Goal: Task Accomplishment & Management: Manage account settings

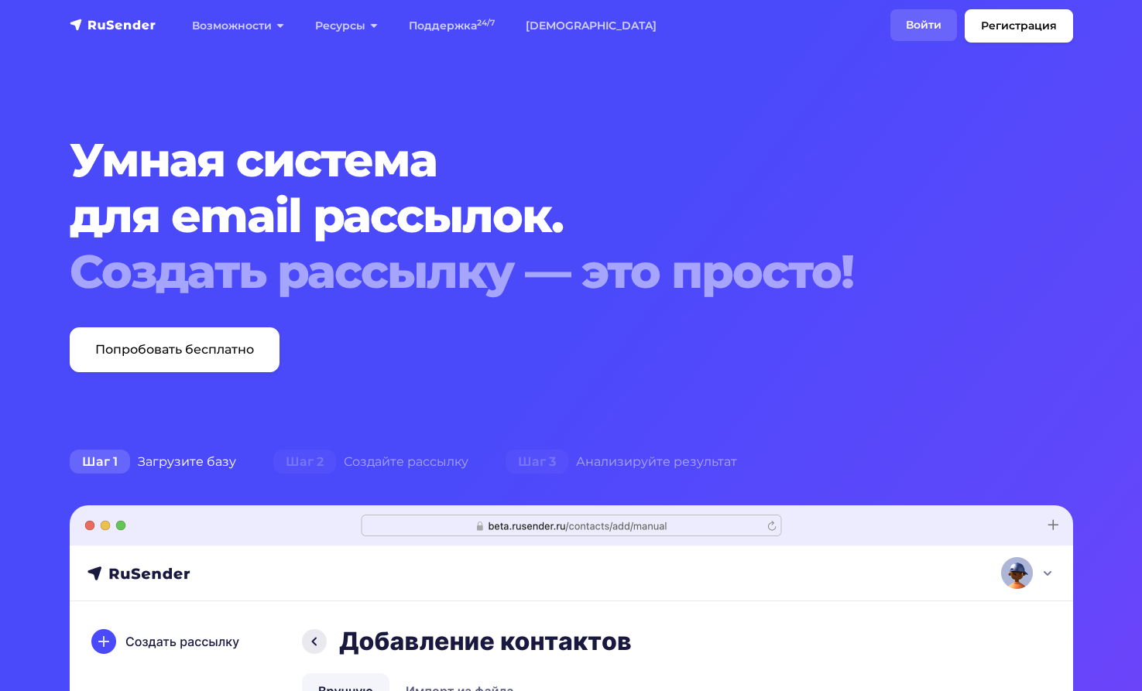
click at [926, 26] on link "Войти" at bounding box center [923, 25] width 67 height 32
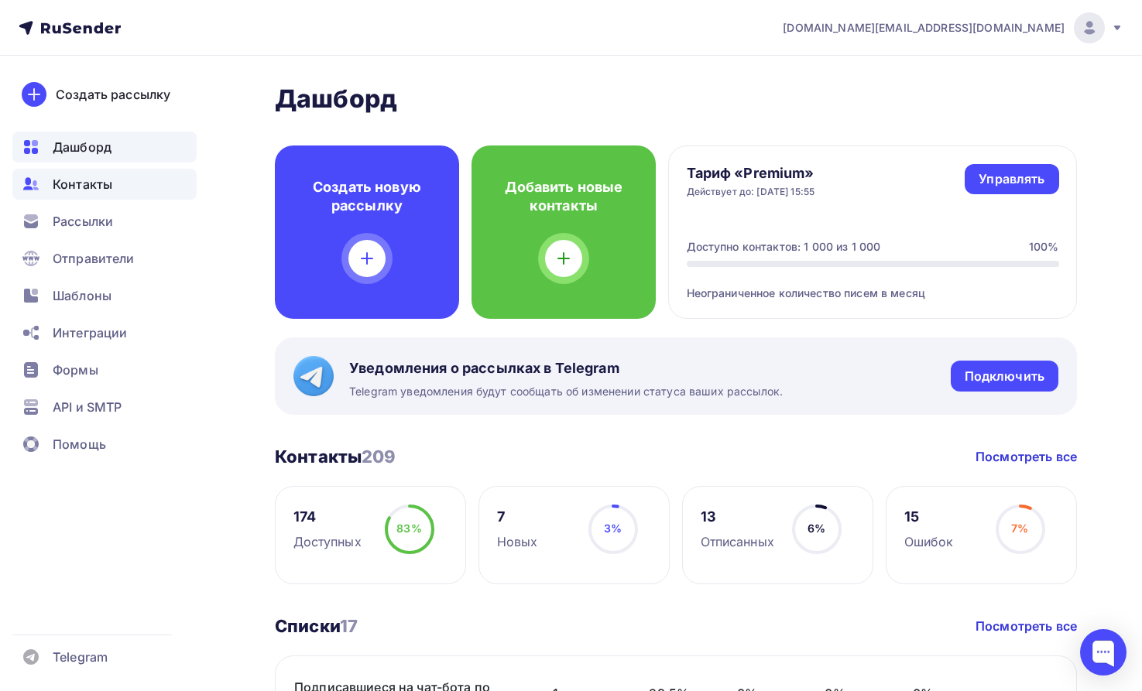
click at [63, 183] on span "Контакты" at bounding box center [83, 184] width 60 height 19
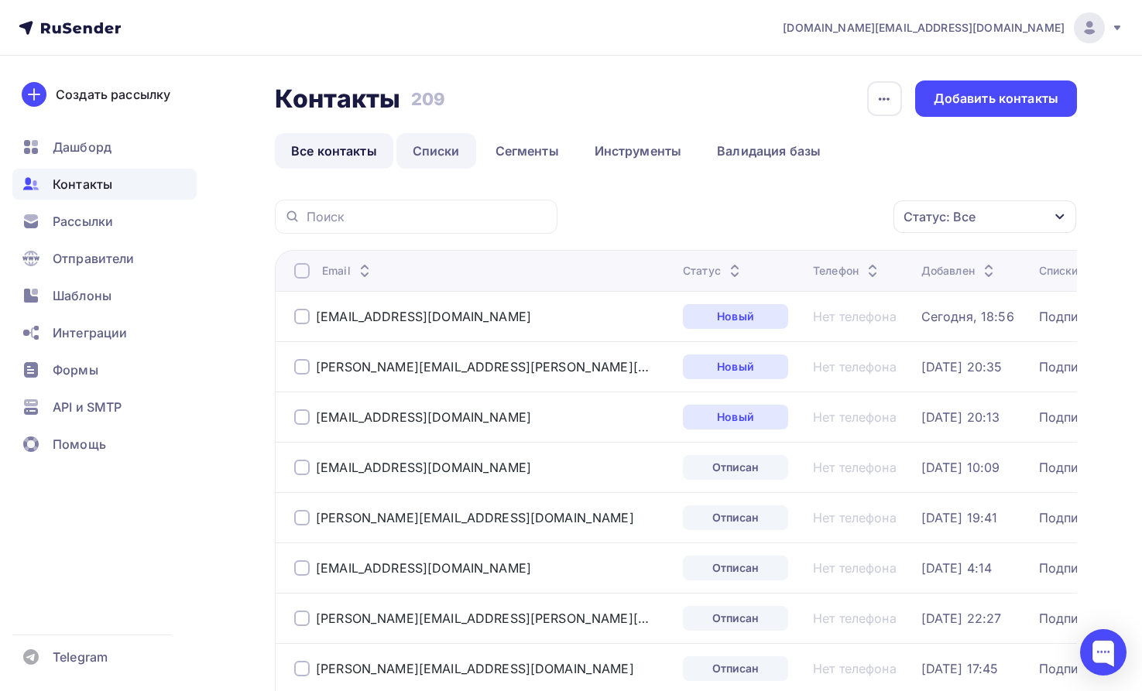
click at [438, 154] on link "Списки" at bounding box center [436, 151] width 80 height 36
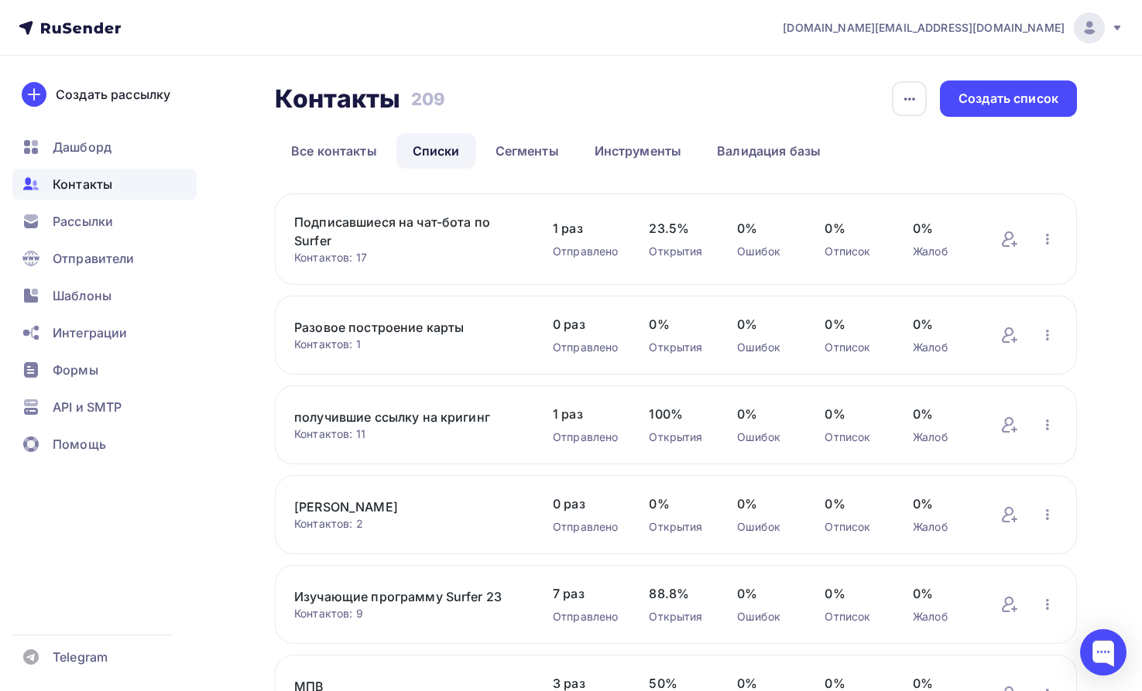
click at [347, 224] on link "Подписавшиеся на чат-бота по Surfer" at bounding box center [408, 231] width 228 height 37
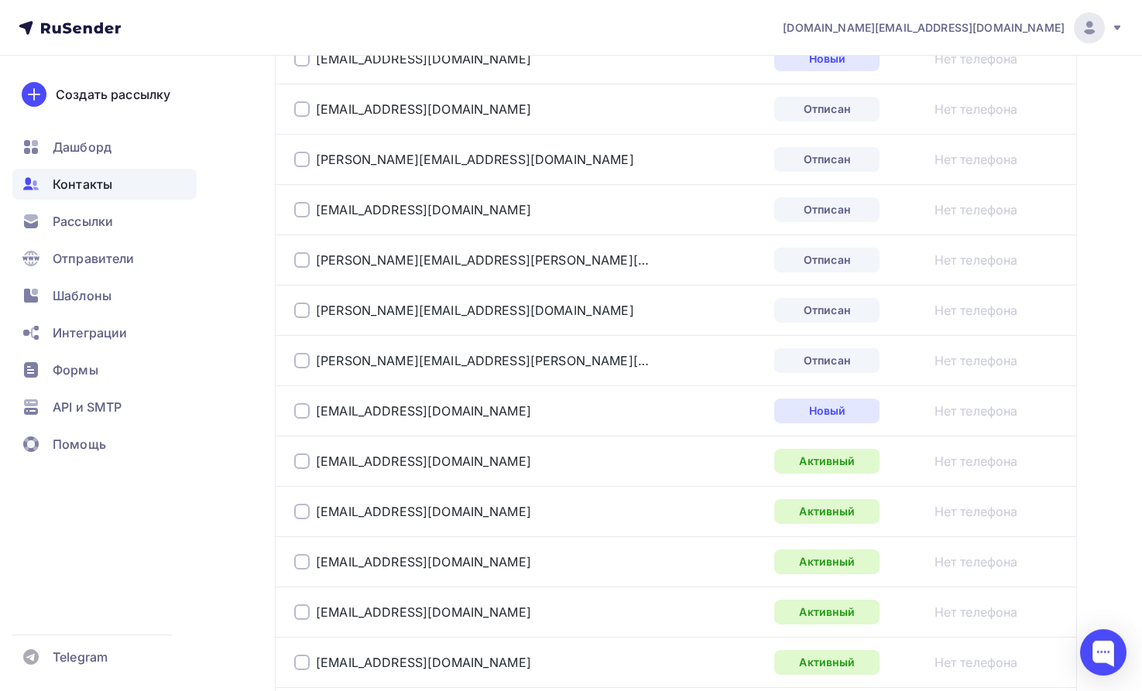
scroll to position [632, 0]
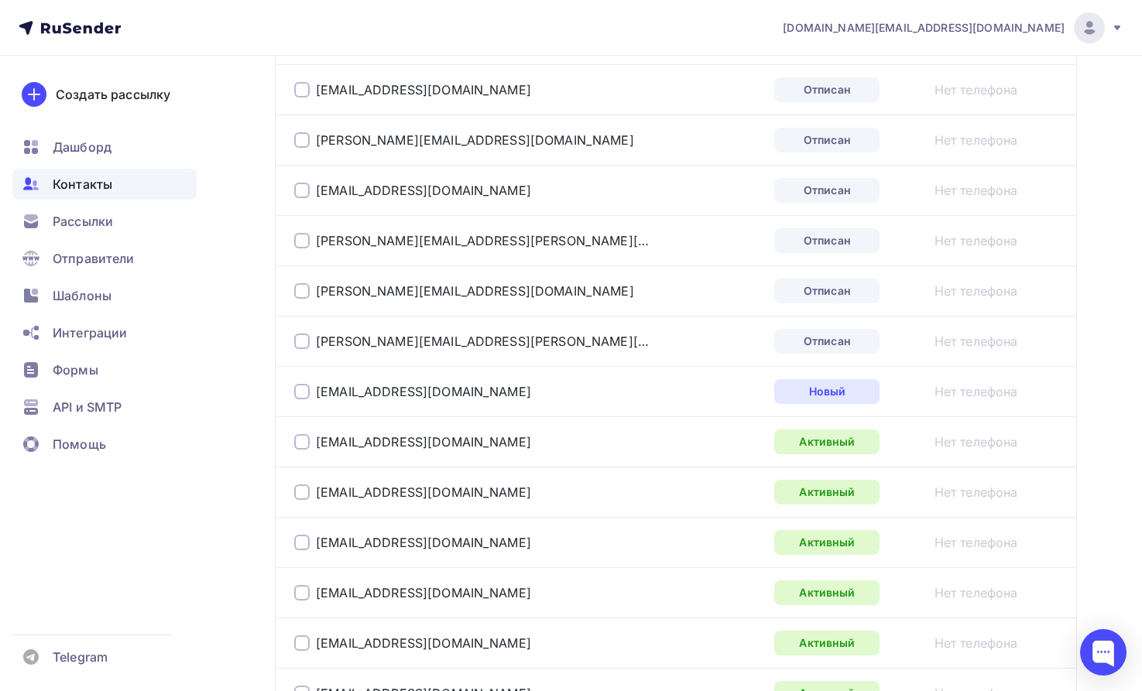
click at [304, 339] on div at bounding box center [301, 341] width 15 height 15
click at [303, 289] on div at bounding box center [301, 290] width 15 height 15
click at [302, 241] on div at bounding box center [301, 240] width 15 height 15
click at [304, 193] on div at bounding box center [301, 190] width 15 height 15
click at [307, 142] on div at bounding box center [301, 139] width 15 height 15
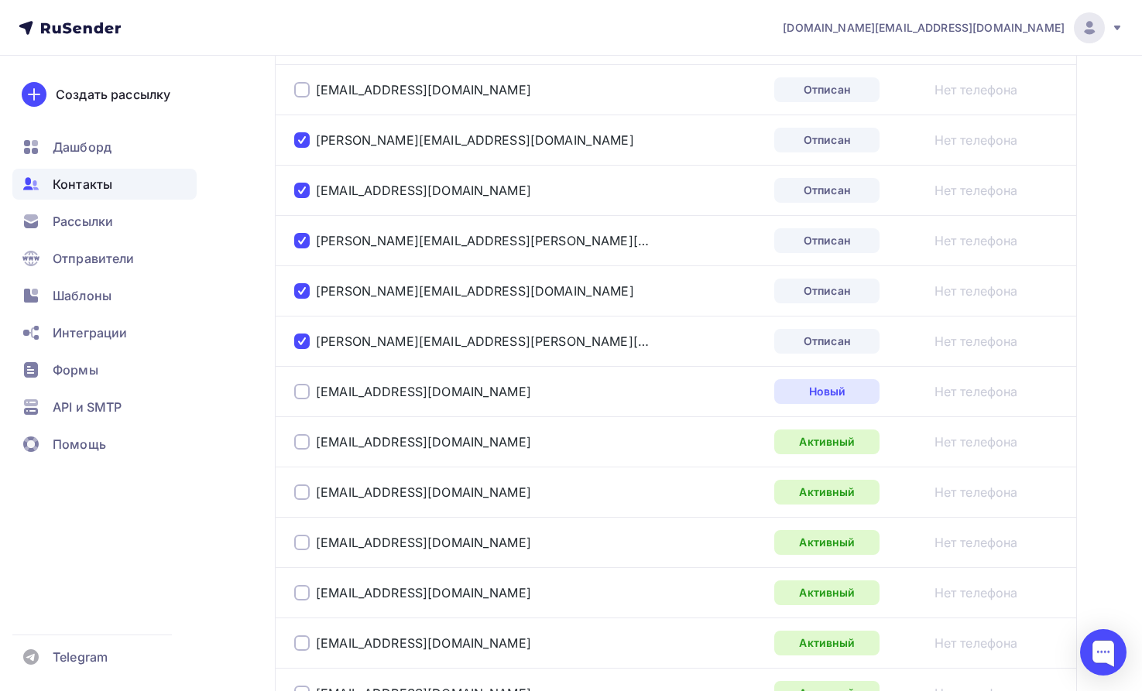
scroll to position [474, 0]
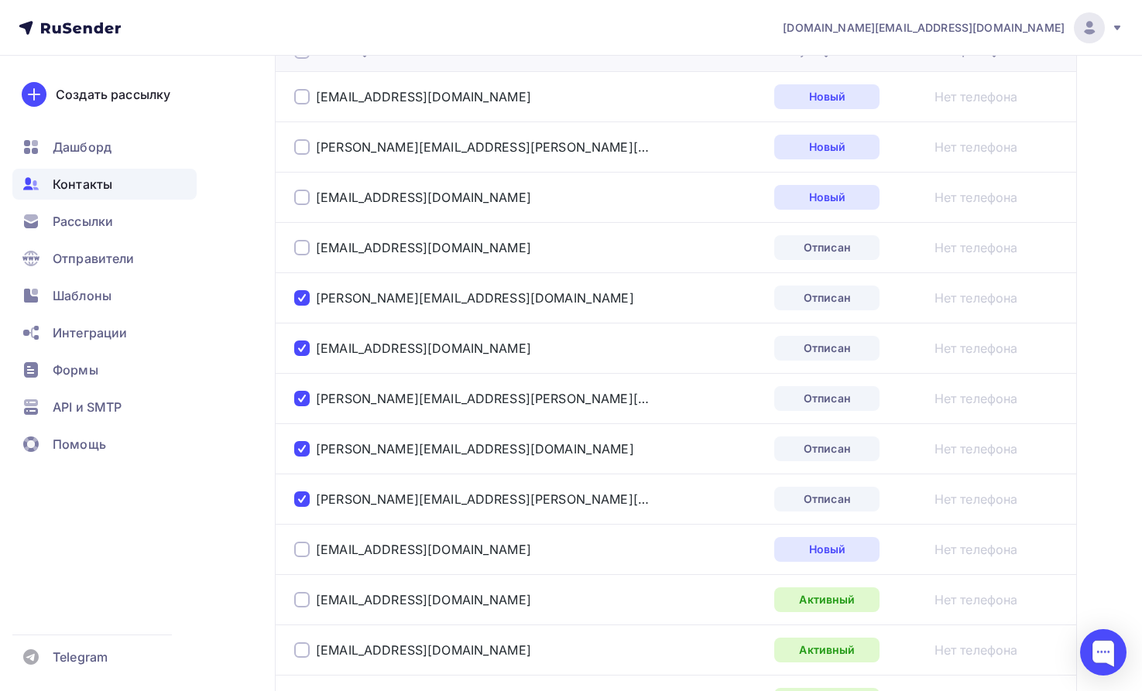
click at [301, 248] on div at bounding box center [301, 247] width 15 height 15
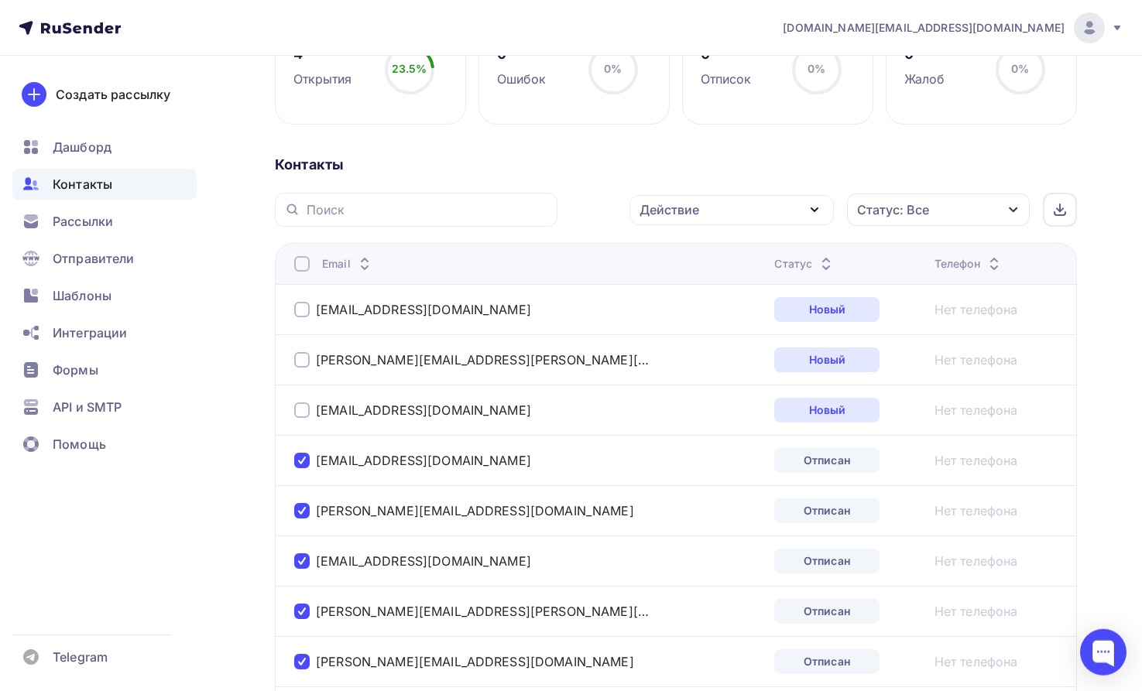
scroll to position [237, 0]
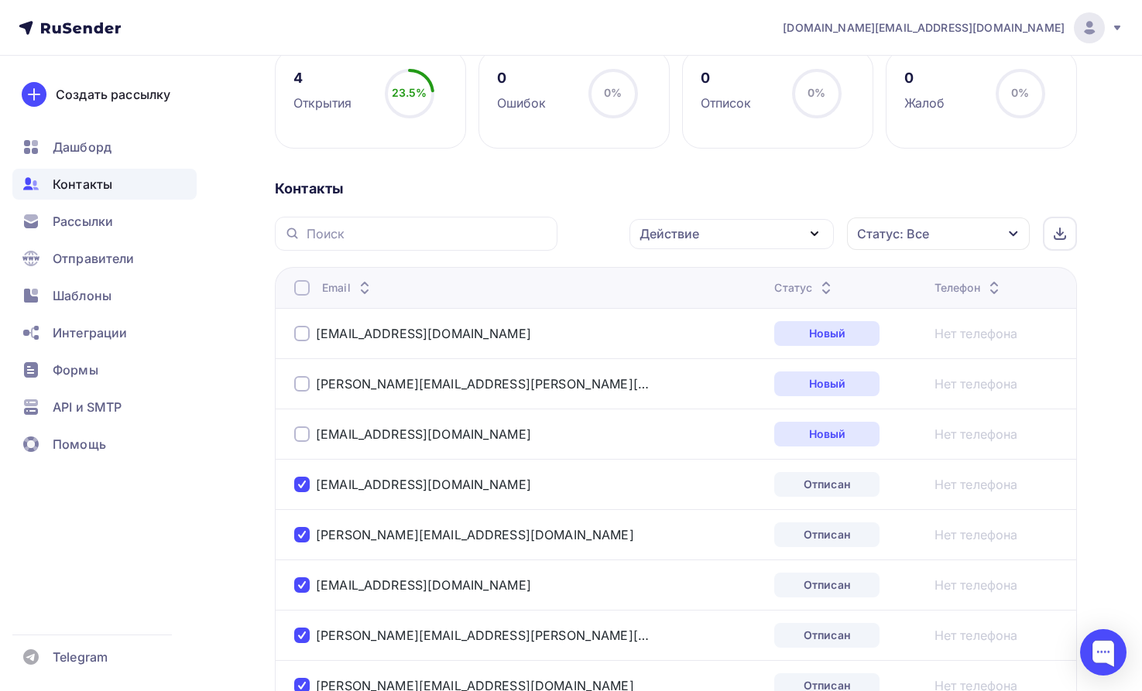
click at [811, 230] on icon "button" at bounding box center [814, 233] width 19 height 19
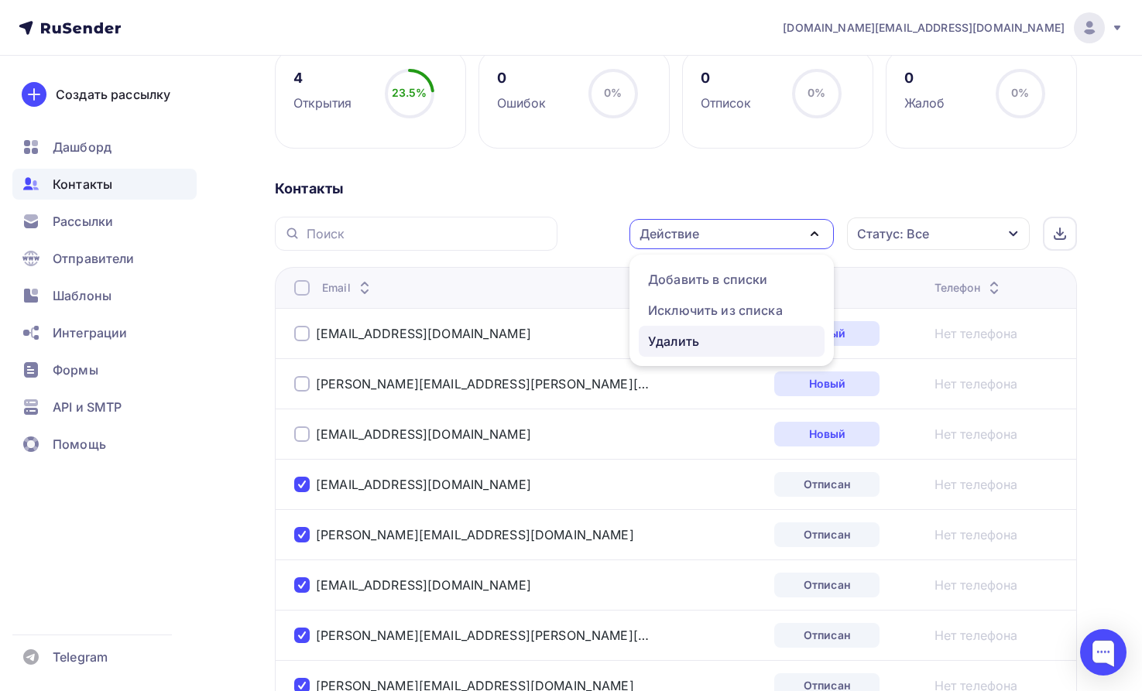
click at [681, 341] on div "Удалить" at bounding box center [673, 341] width 51 height 19
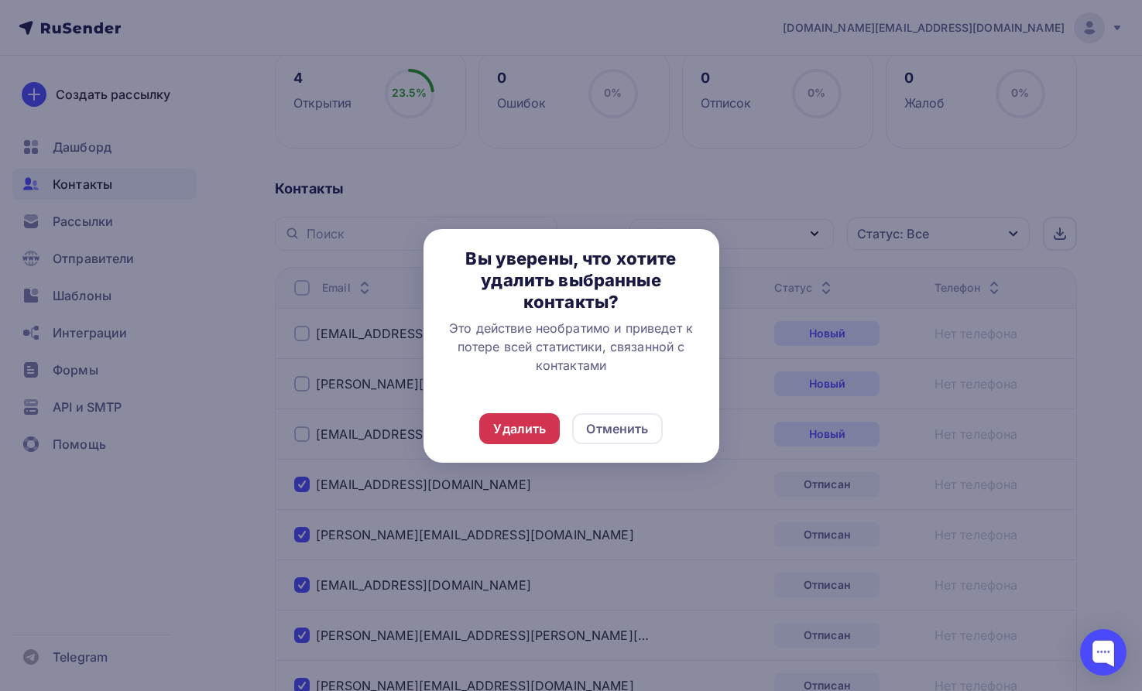
click at [536, 424] on div "Удалить" at bounding box center [519, 428] width 53 height 19
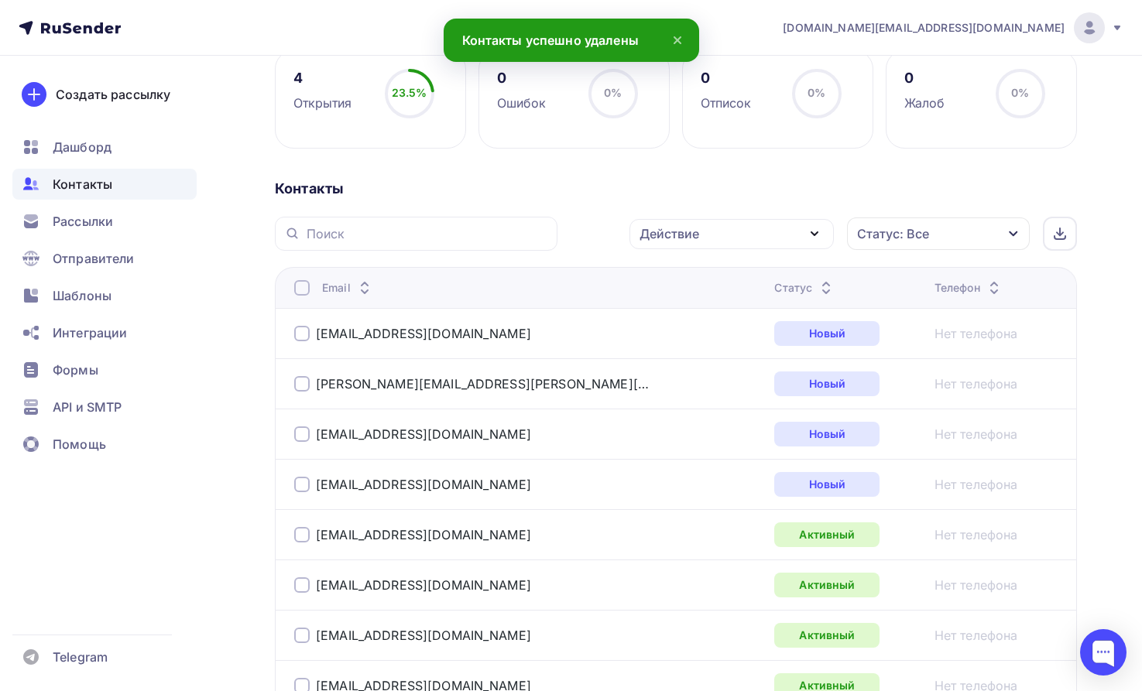
click at [680, 35] on icon at bounding box center [677, 40] width 19 height 19
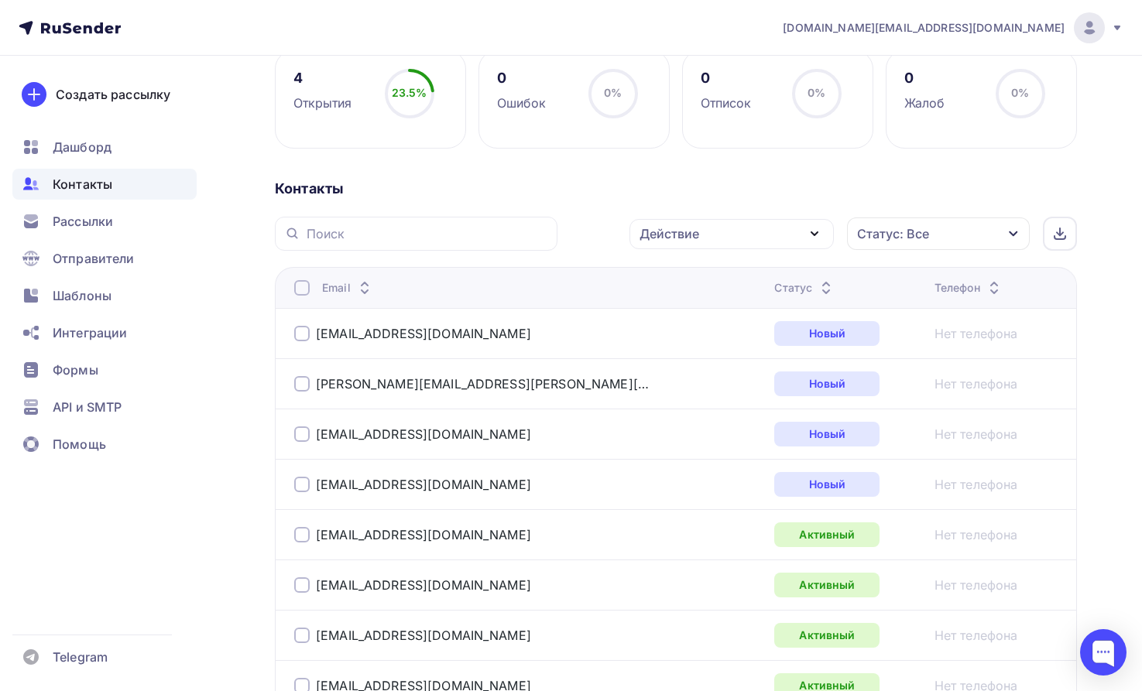
click at [303, 438] on div at bounding box center [301, 433] width 15 height 15
click at [304, 385] on div at bounding box center [301, 383] width 15 height 15
click at [300, 334] on div at bounding box center [301, 333] width 15 height 15
click at [814, 231] on icon "button" at bounding box center [814, 233] width 19 height 19
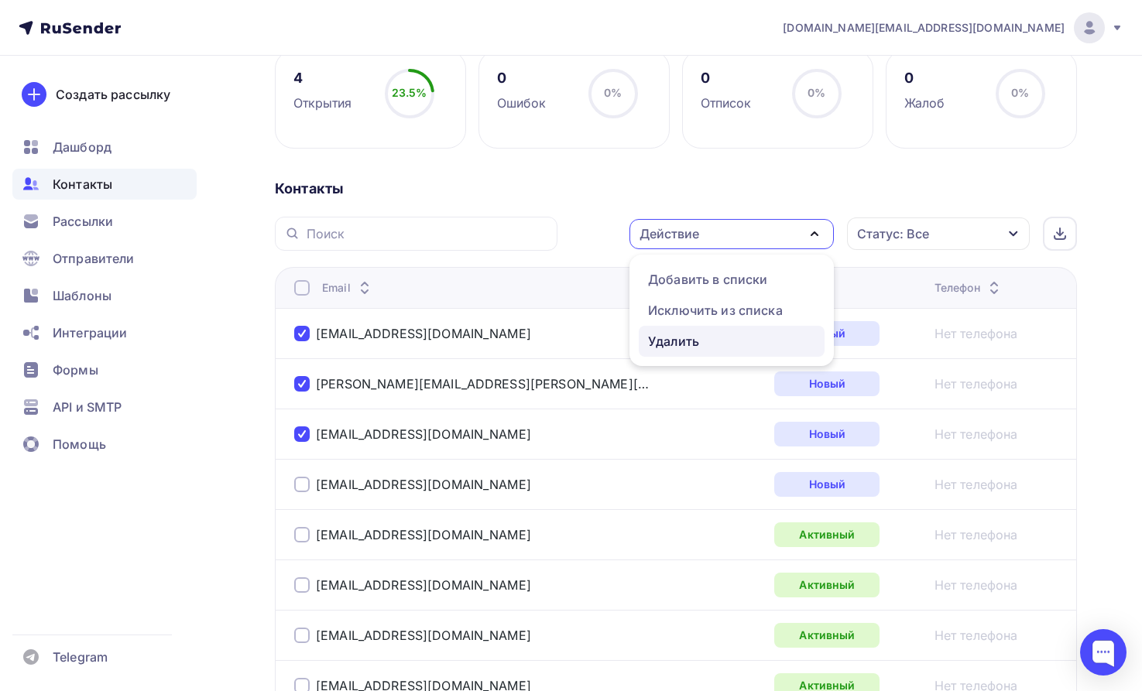
click at [687, 337] on div "Удалить" at bounding box center [673, 341] width 51 height 19
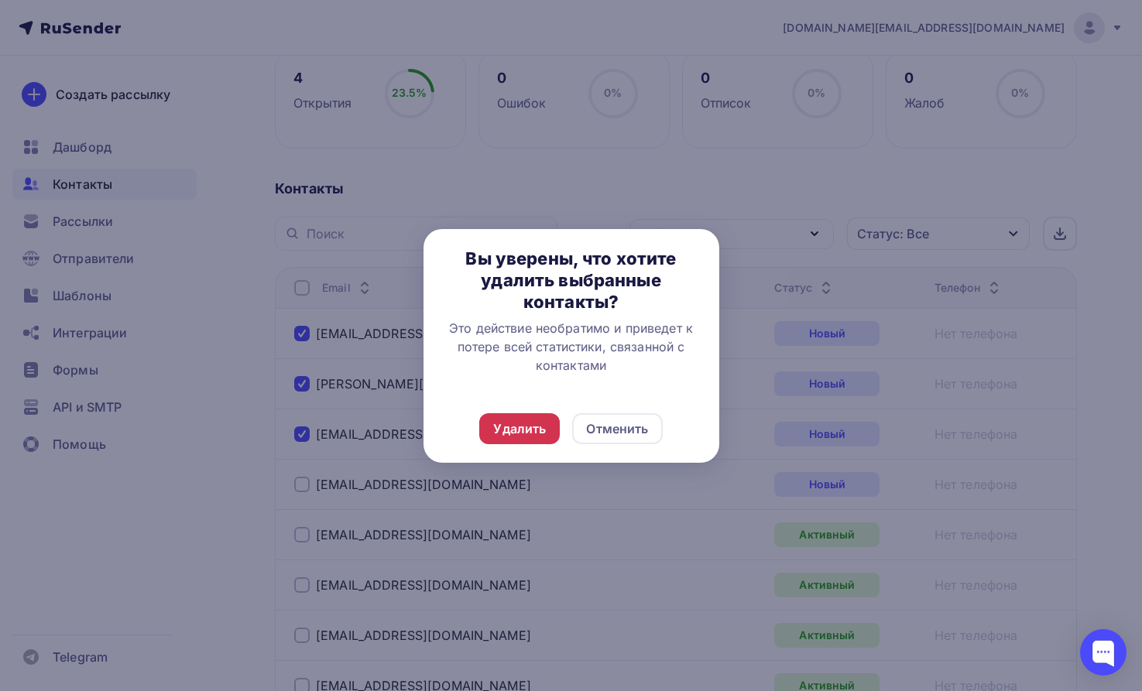
click at [521, 429] on div "Удалить" at bounding box center [519, 428] width 53 height 19
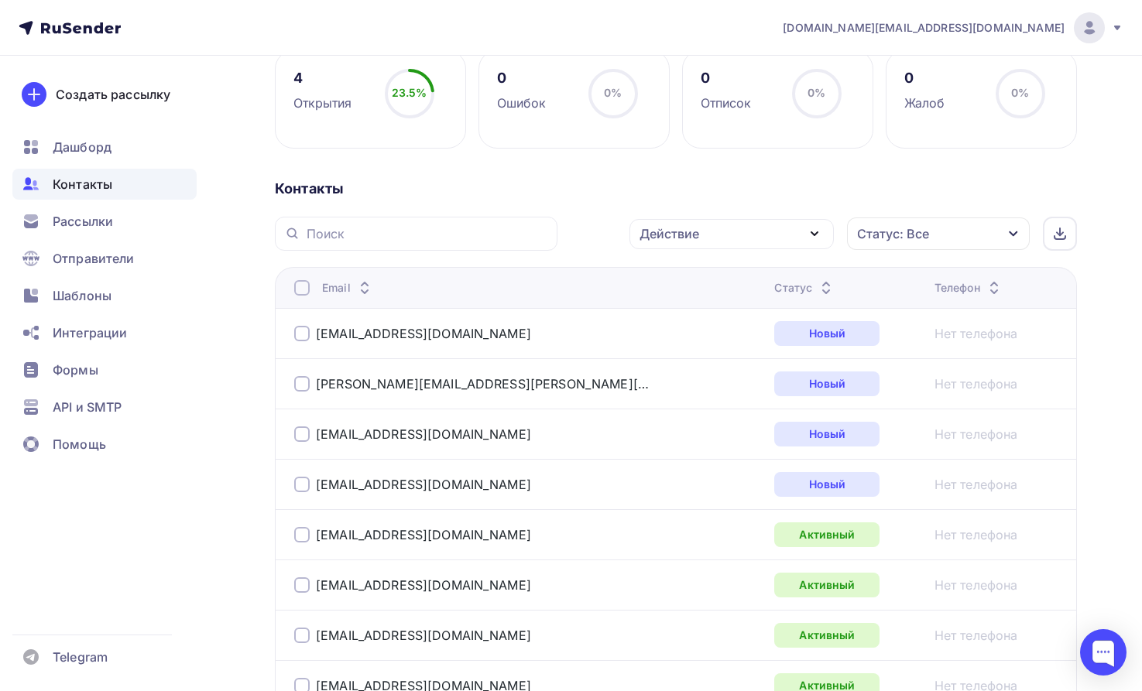
click at [303, 432] on div at bounding box center [301, 433] width 15 height 15
drag, startPoint x: 303, startPoint y: 394, endPoint x: 308, endPoint y: 377, distance: 17.6
click at [303, 393] on div "[PERSON_NAME][EMAIL_ADDRESS][PERSON_NAME][DOMAIN_NAME]" at bounding box center [487, 383] width 387 height 25
click at [305, 380] on div at bounding box center [301, 383] width 15 height 15
click at [307, 335] on div at bounding box center [301, 333] width 15 height 15
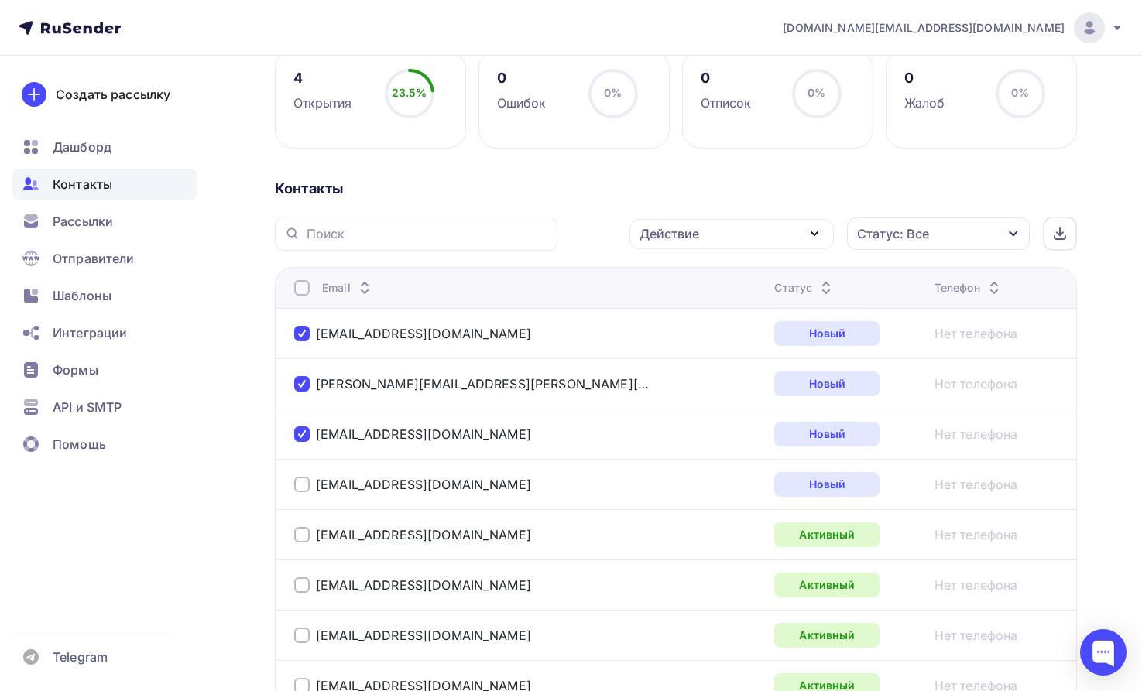
click at [823, 227] on div "Действие" at bounding box center [731, 234] width 204 height 30
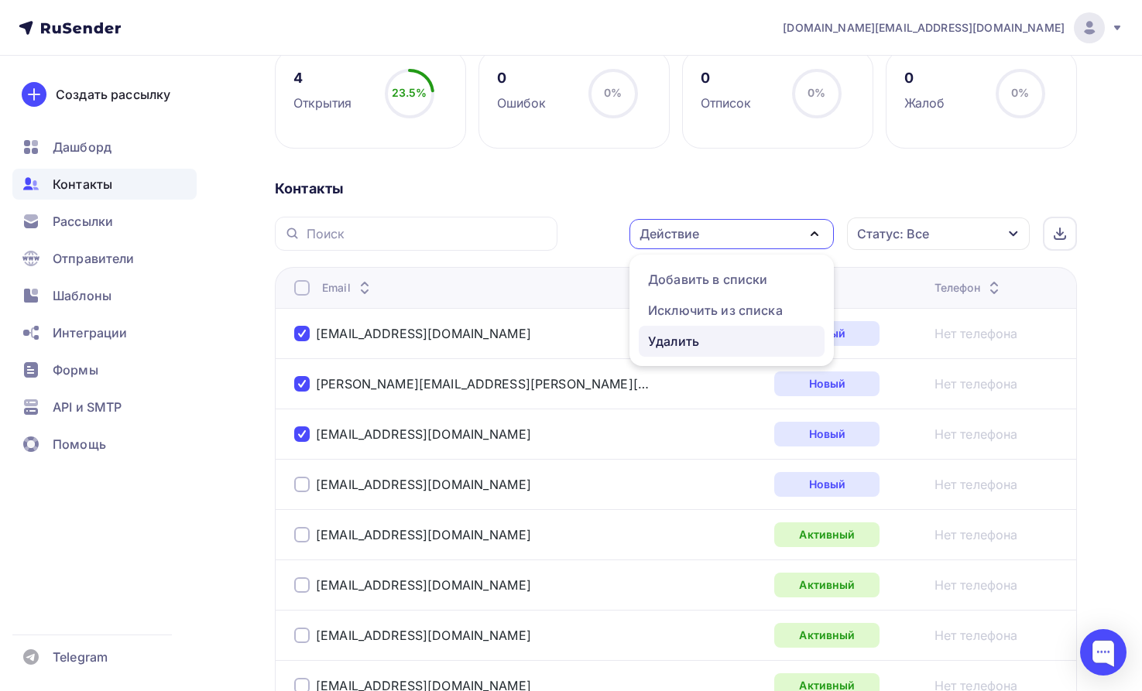
click at [669, 337] on div "Удалить" at bounding box center [673, 341] width 51 height 19
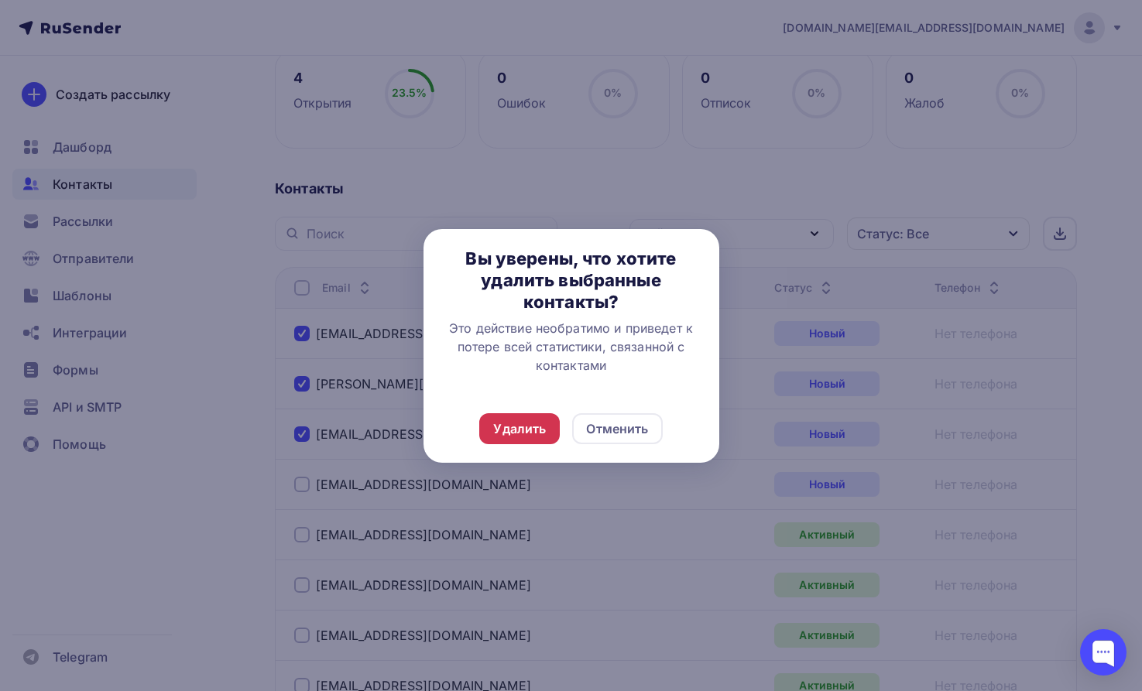
click at [528, 422] on div "Удалить" at bounding box center [519, 428] width 53 height 19
